Goal: Navigation & Orientation: Find specific page/section

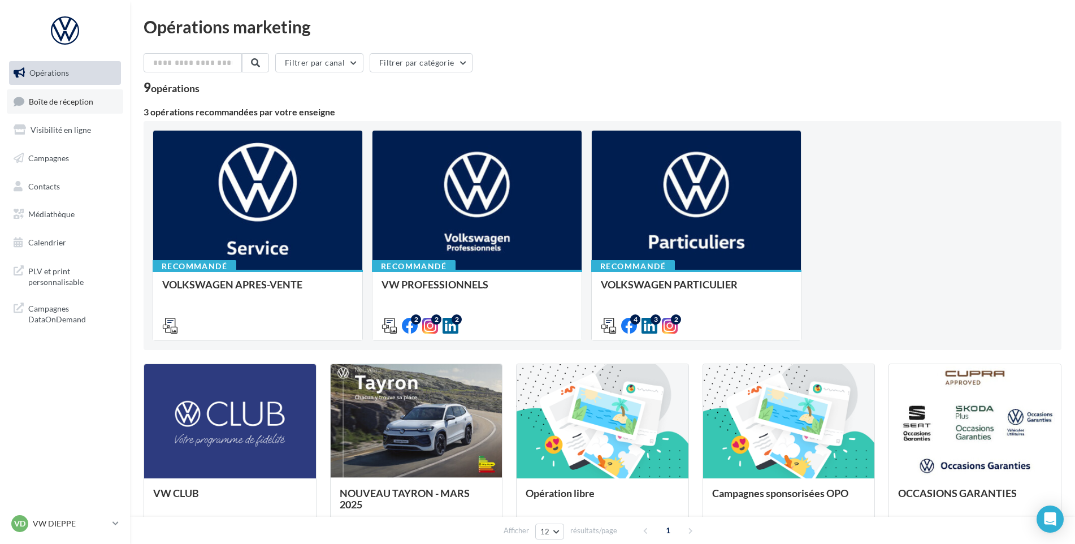
click at [101, 107] on link "Boîte de réception" at bounding box center [65, 101] width 116 height 24
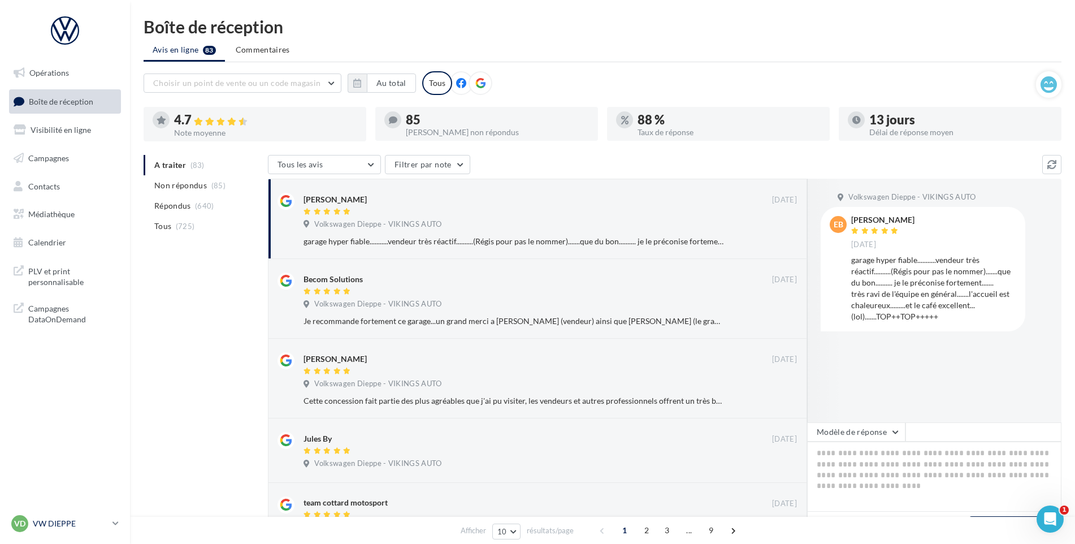
click at [66, 518] on p "VW DIEPPE" at bounding box center [70, 523] width 75 height 11
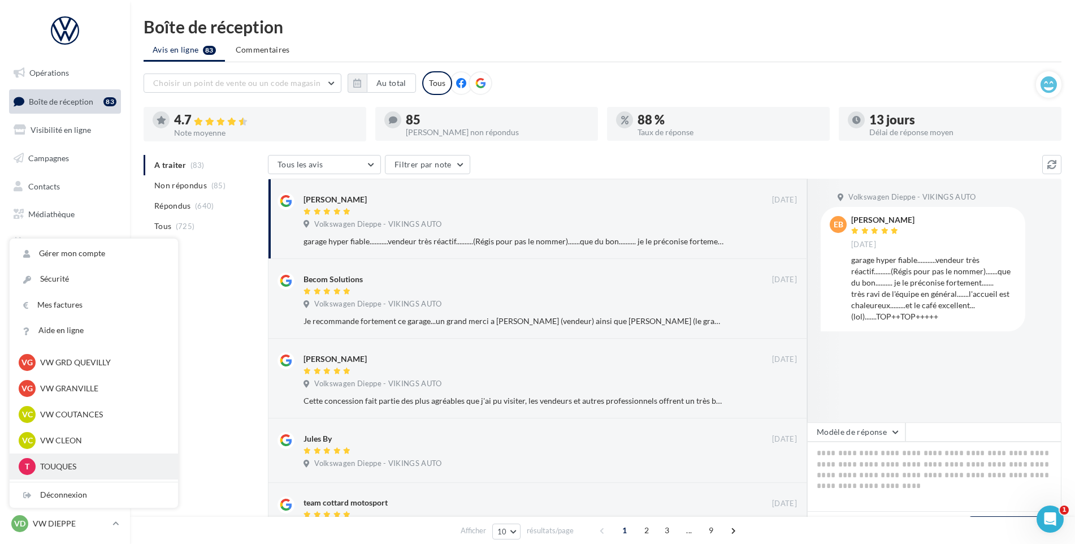
scroll to position [226, 0]
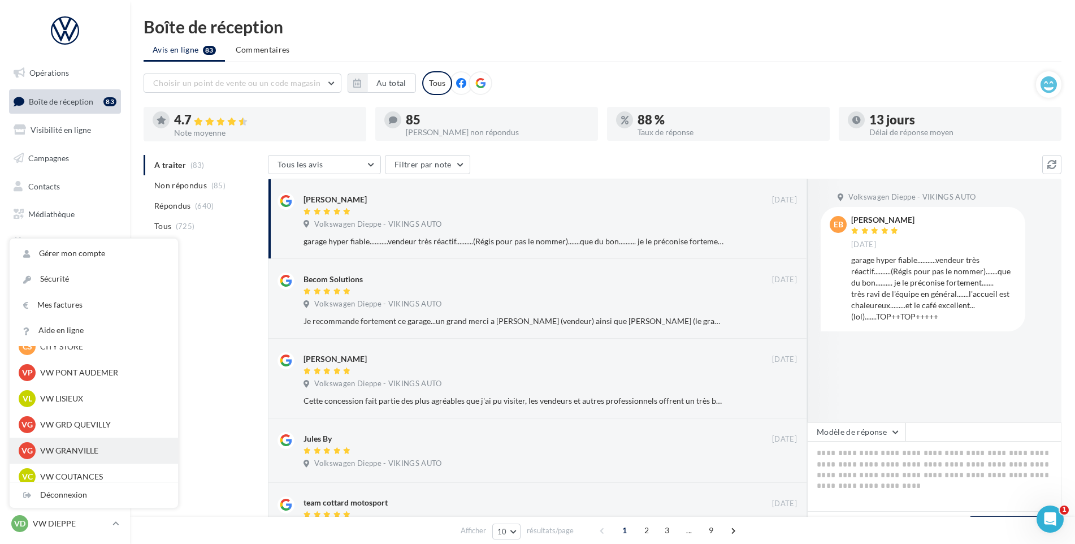
click at [105, 454] on p "VW GRANVILLE" at bounding box center [102, 450] width 124 height 11
